Goal: Information Seeking & Learning: Learn about a topic

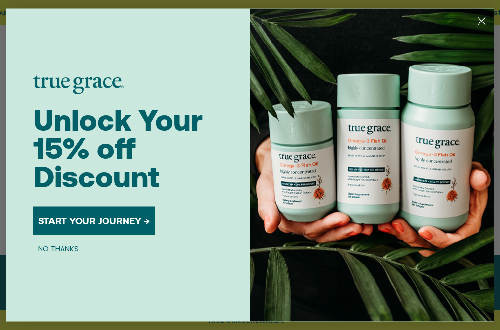
scroll to position [223, 0]
click at [43, 254] on button "NO THANKS" at bounding box center [58, 249] width 50 height 12
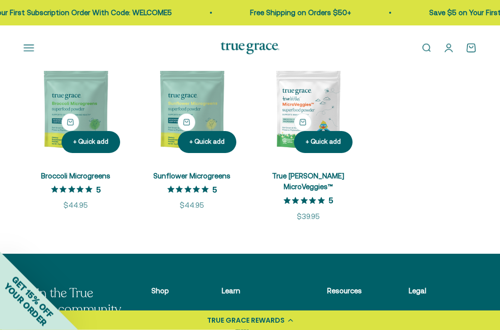
scroll to position [224, 0]
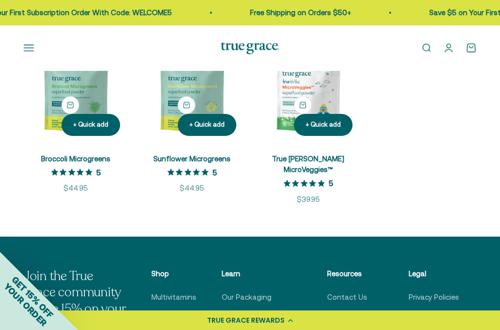
click at [8, 193] on scroll-carousel "+ Quick add Broccoli Microgreens 5 out of 5 star rating 5 Sale price $44.95 + Q…" at bounding box center [250, 122] width 500 height 166
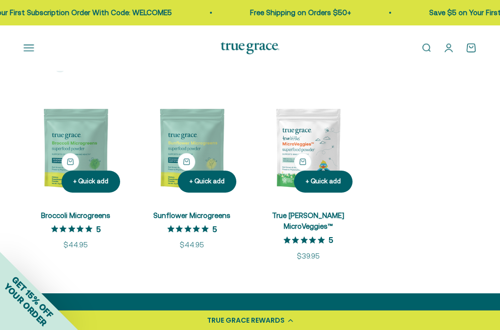
scroll to position [197, 0]
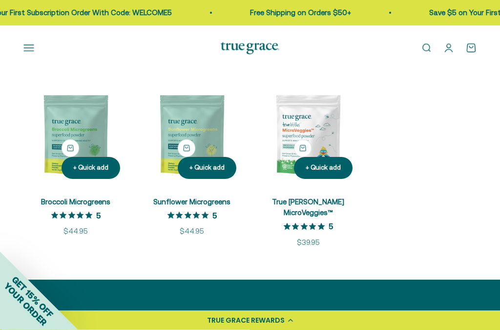
click at [309, 163] on img at bounding box center [308, 135] width 105 height 105
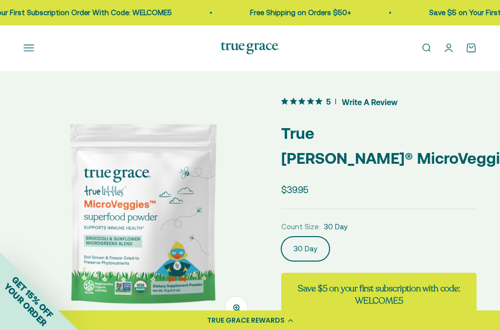
click at [25, 45] on button "Open navigation menu" at bounding box center [28, 47] width 11 height 11
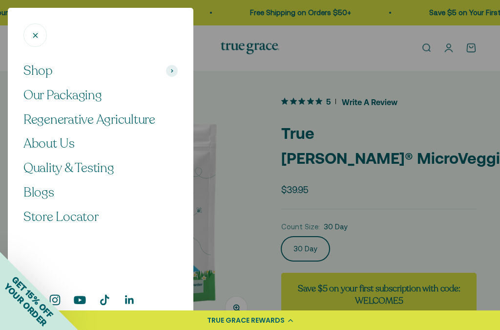
click at [31, 69] on span "Shop" at bounding box center [37, 71] width 29 height 17
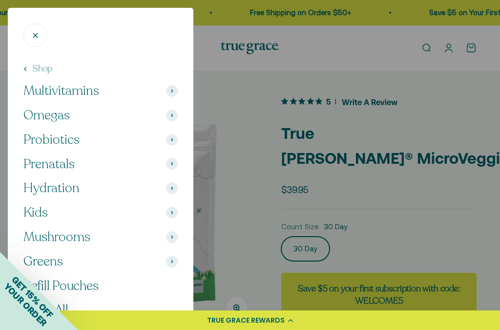
click at [44, 90] on span "Multivitamins" at bounding box center [61, 91] width 76 height 17
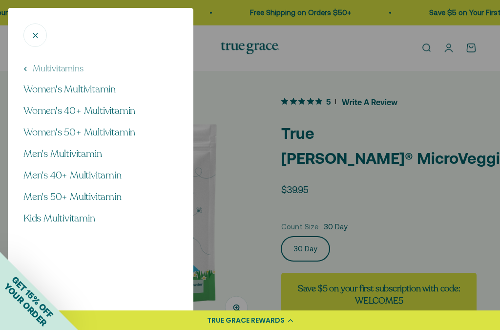
click at [37, 197] on span "Men's 50+ Multivitamin" at bounding box center [72, 196] width 98 height 13
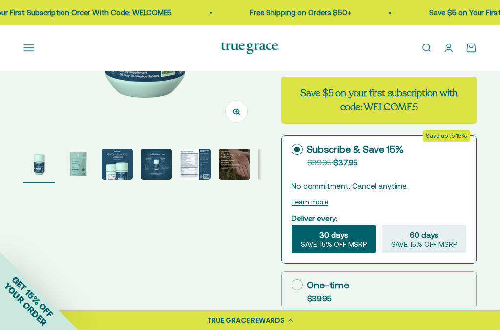
scroll to position [196, 0]
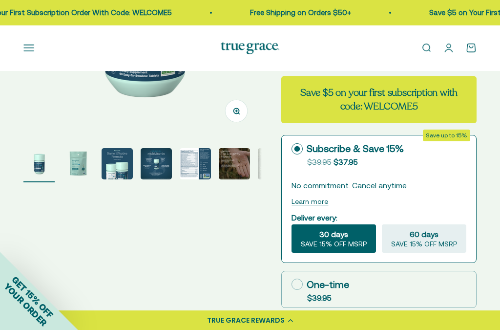
click at [114, 171] on img "Go to item 3" at bounding box center [117, 163] width 31 height 31
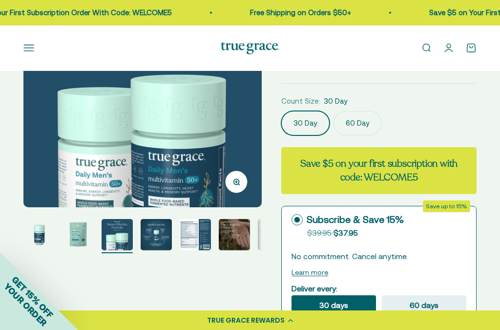
scroll to position [124, 0]
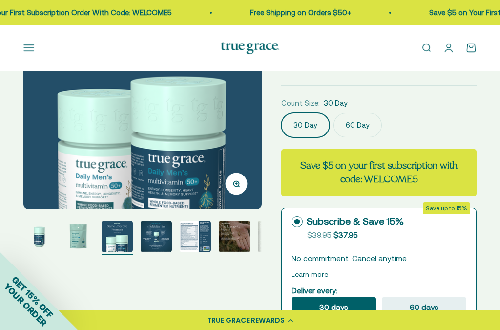
click at [155, 241] on img "Go to item 4" at bounding box center [156, 236] width 31 height 31
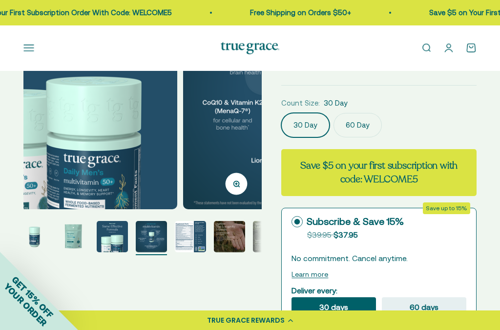
scroll to position [0, 733]
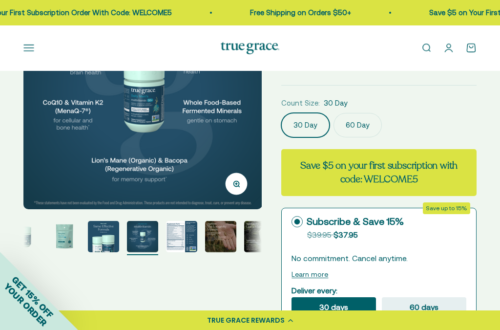
click at [174, 239] on img "Go to item 5" at bounding box center [181, 236] width 31 height 31
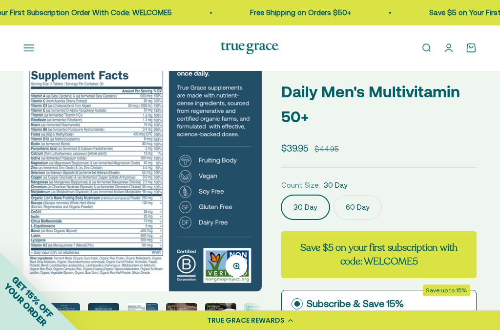
scroll to position [42, 0]
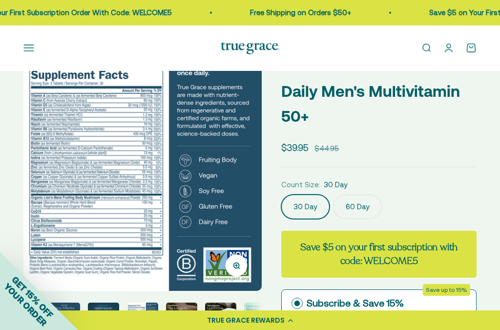
click at [24, 47] on button "Open navigation menu" at bounding box center [28, 47] width 11 height 11
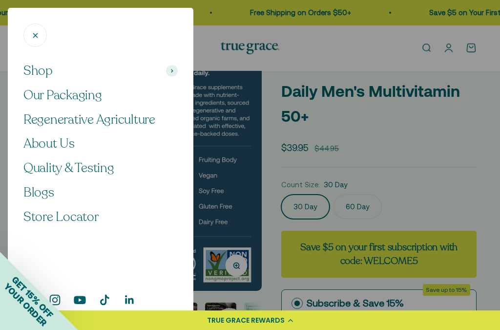
click at [28, 73] on span "Shop" at bounding box center [37, 71] width 29 height 17
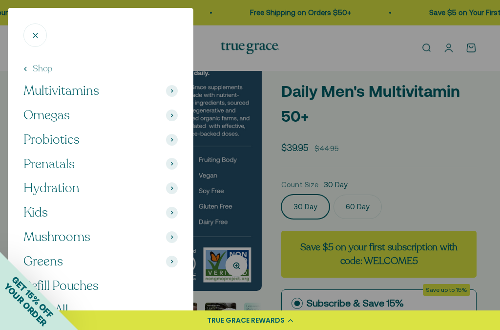
click at [30, 255] on span "Greens" at bounding box center [43, 261] width 40 height 17
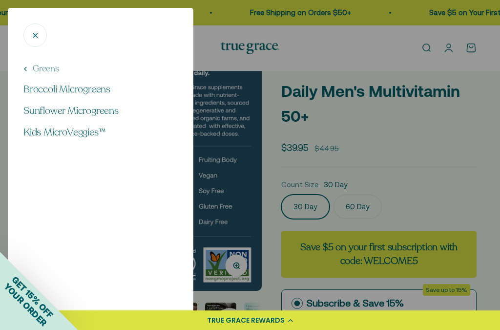
click at [35, 90] on span "Broccoli Microgreens" at bounding box center [66, 89] width 87 height 13
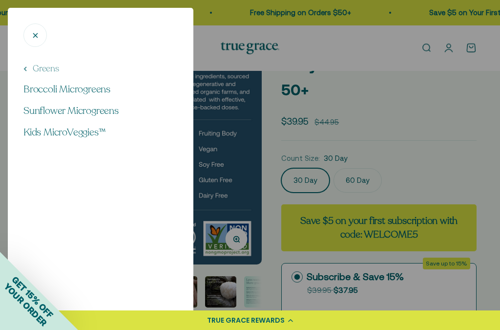
click at [32, 31] on icon "Close" at bounding box center [35, 35] width 9 height 9
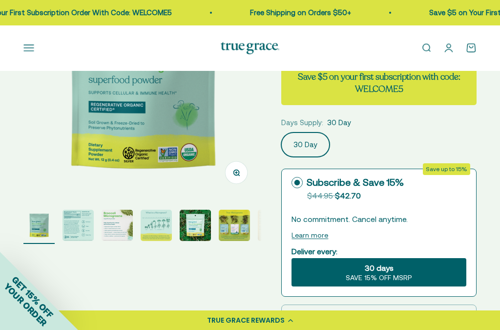
scroll to position [135, 0]
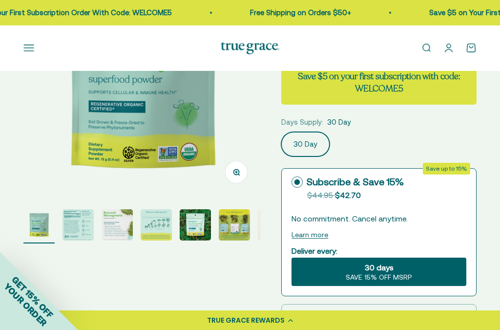
click at [74, 233] on img "Go to item 2" at bounding box center [78, 224] width 31 height 31
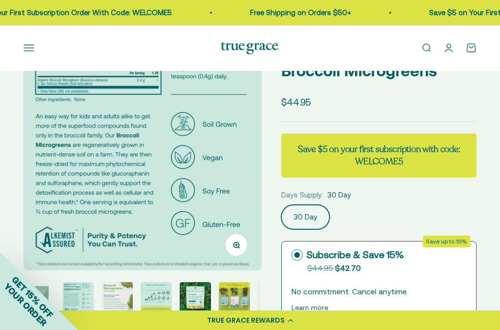
scroll to position [67, 0]
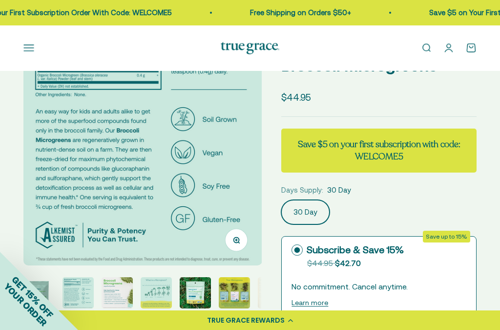
click at [61, 182] on img at bounding box center [142, 146] width 238 height 238
click at [59, 167] on img at bounding box center [142, 146] width 238 height 238
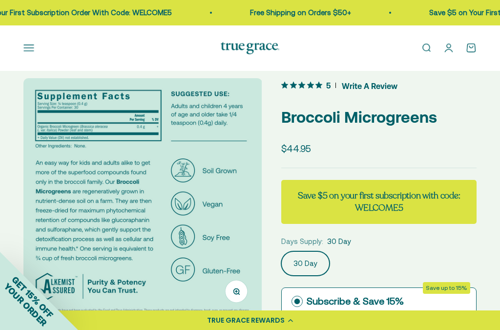
scroll to position [0, 0]
